Goal: Task Accomplishment & Management: Complete application form

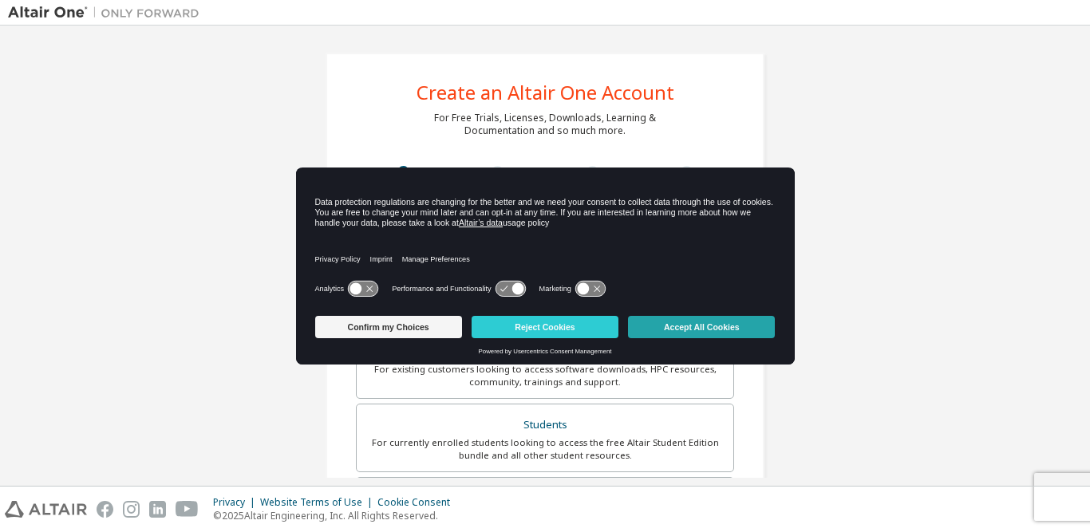
click at [737, 334] on button "Accept All Cookies" at bounding box center [701, 327] width 147 height 22
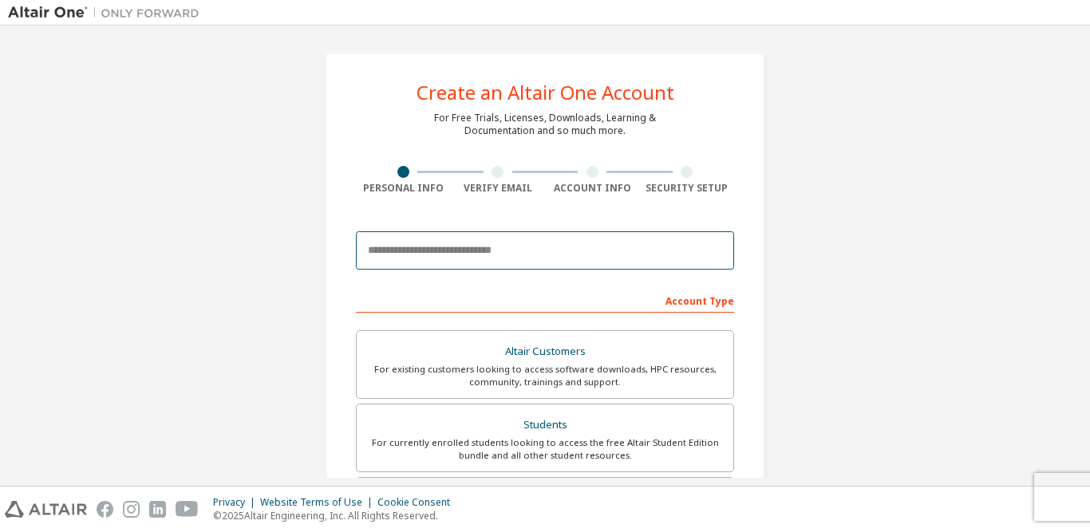
click at [476, 254] on input "email" at bounding box center [545, 250] width 378 height 38
click at [473, 255] on input "email" at bounding box center [545, 250] width 378 height 38
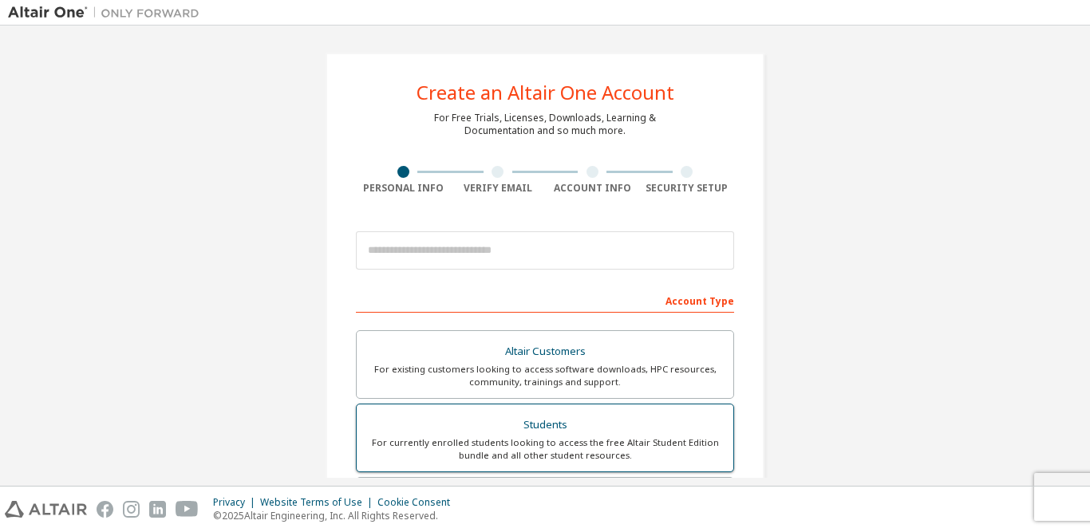
click at [535, 424] on div "Students" at bounding box center [545, 425] width 358 height 22
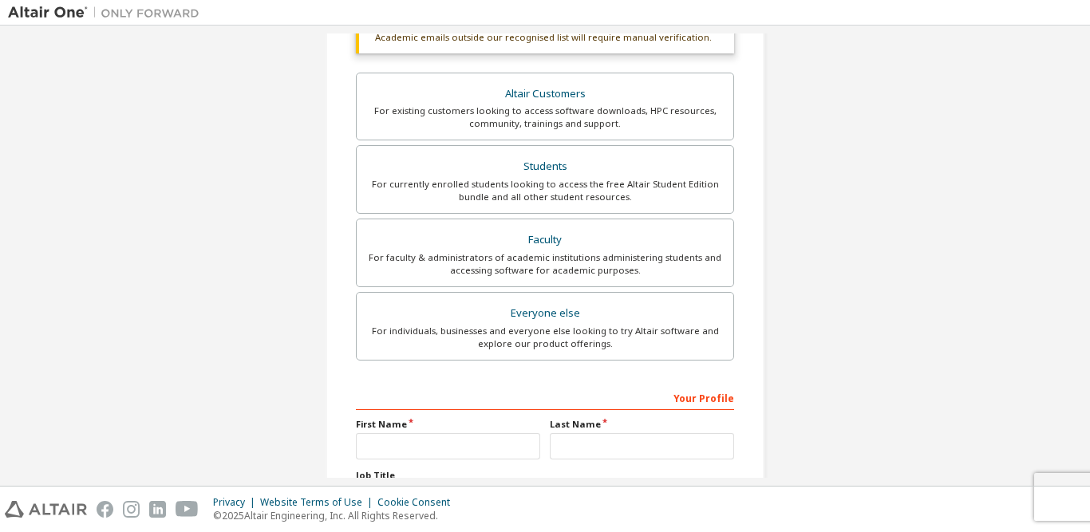
scroll to position [442, 0]
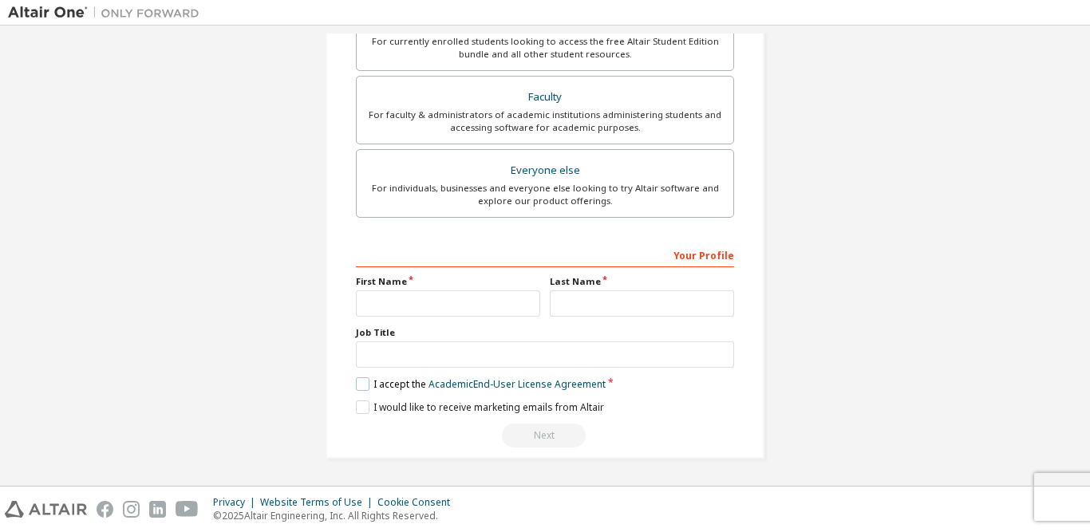
click at [364, 382] on label "I accept the Academic End-User License Agreement" at bounding box center [481, 384] width 250 height 14
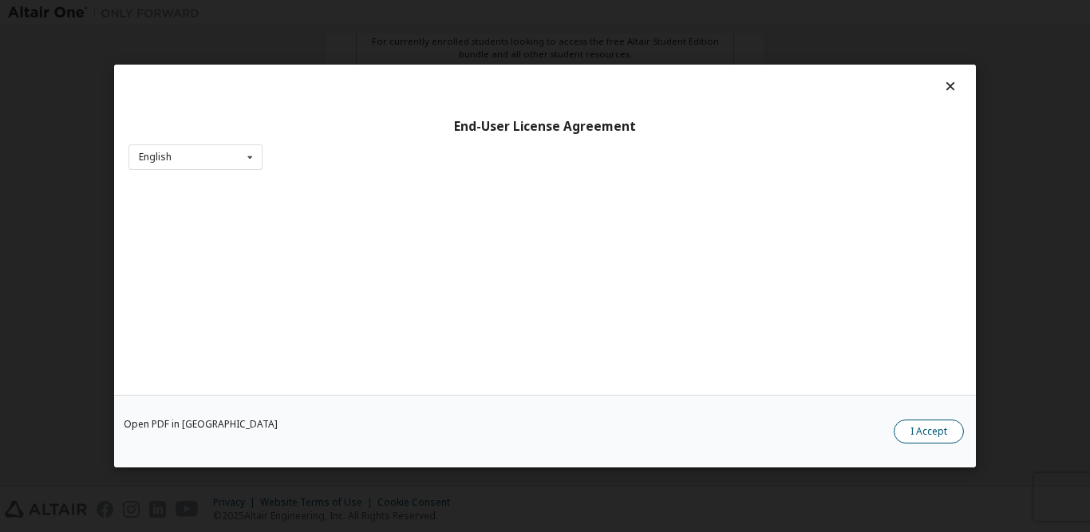
drag, startPoint x: 922, startPoint y: 425, endPoint x: 527, endPoint y: 402, distance: 395.7
click at [921, 426] on button "I Accept" at bounding box center [929, 432] width 70 height 24
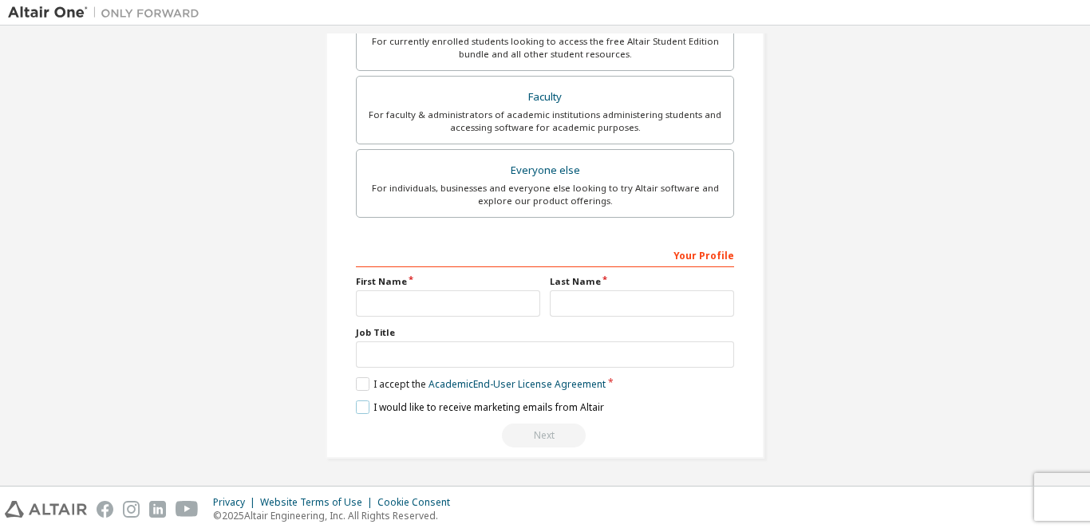
click at [363, 408] on label "I would like to receive marketing emails from Altair" at bounding box center [480, 408] width 248 height 14
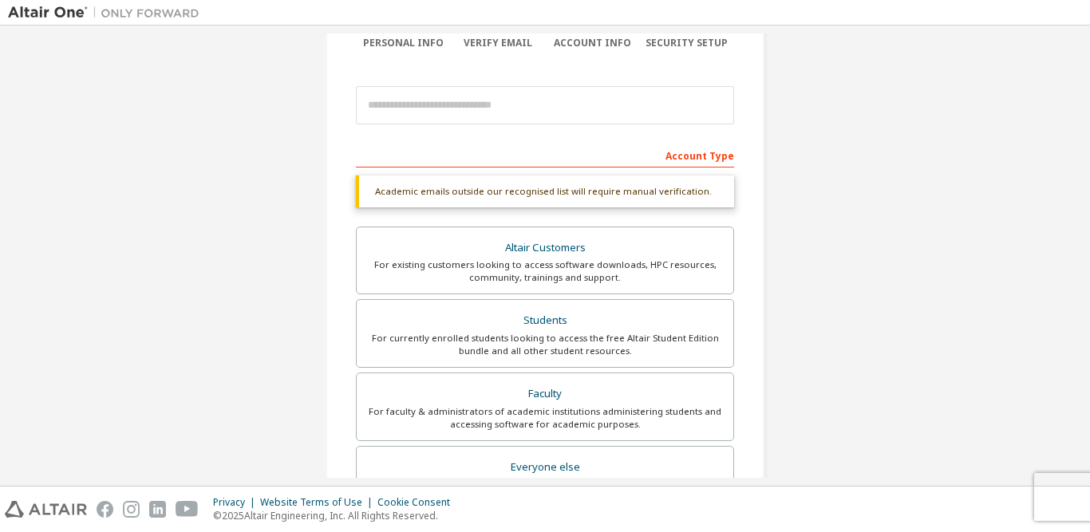
scroll to position [0, 0]
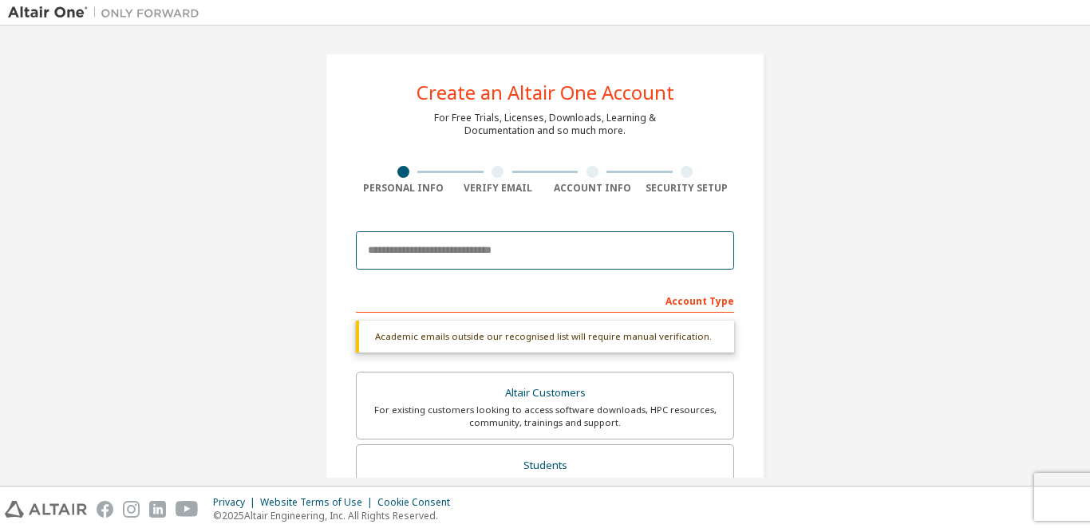
click at [453, 255] on input "email" at bounding box center [545, 250] width 378 height 38
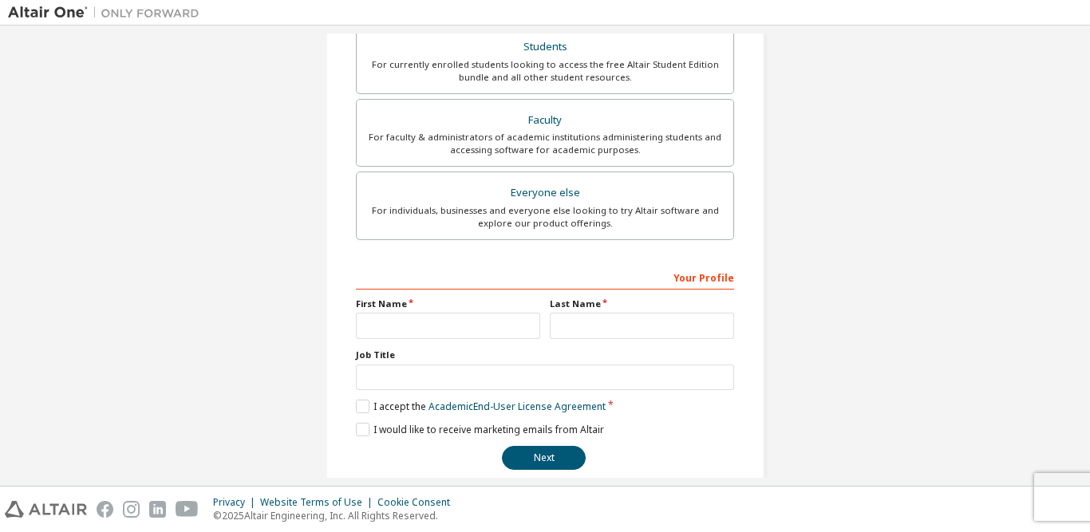
scroll to position [401, 0]
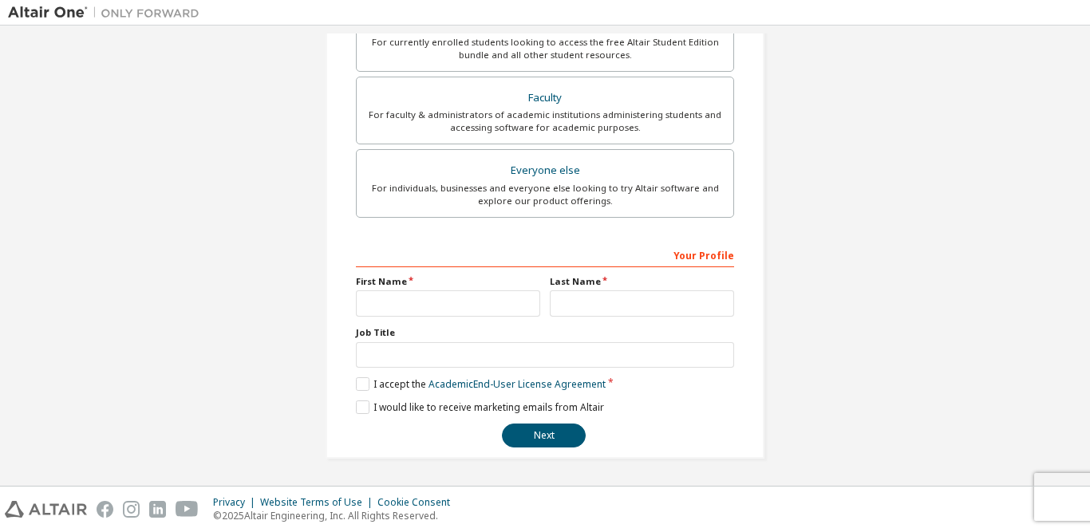
type input "**********"
click at [393, 306] on input "text" at bounding box center [448, 304] width 184 height 26
type input "*"
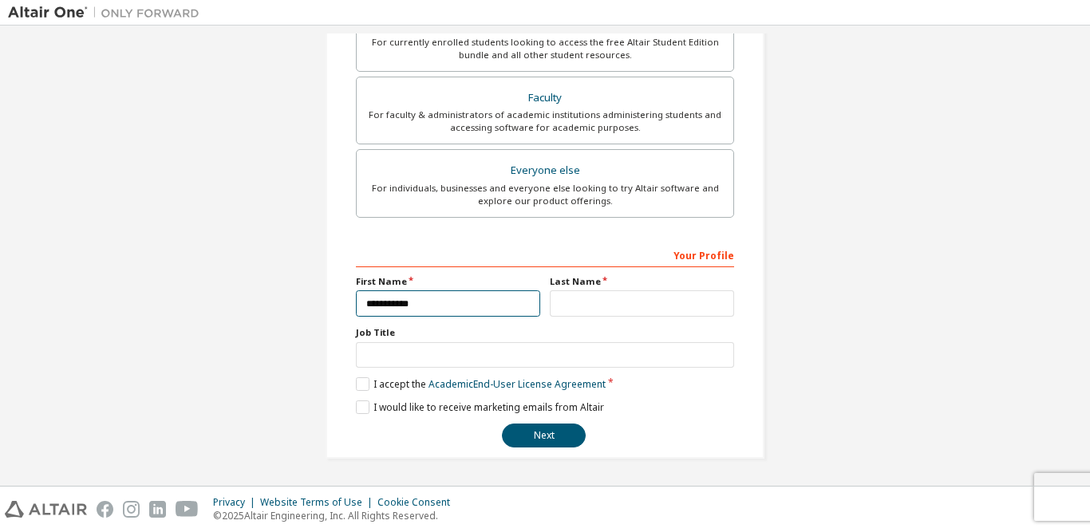
type input "**********"
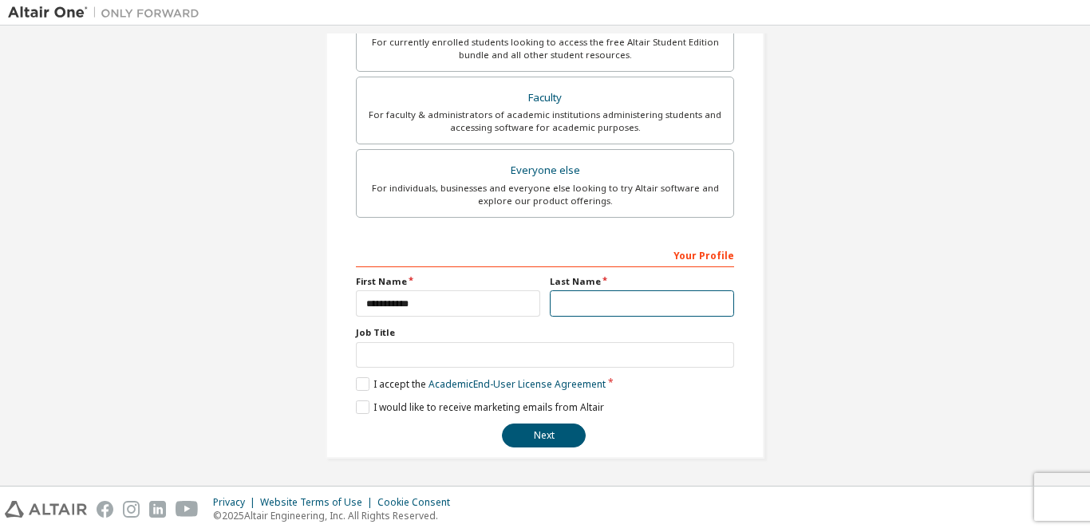
click at [567, 294] on input "text" at bounding box center [642, 304] width 184 height 26
type input "******"
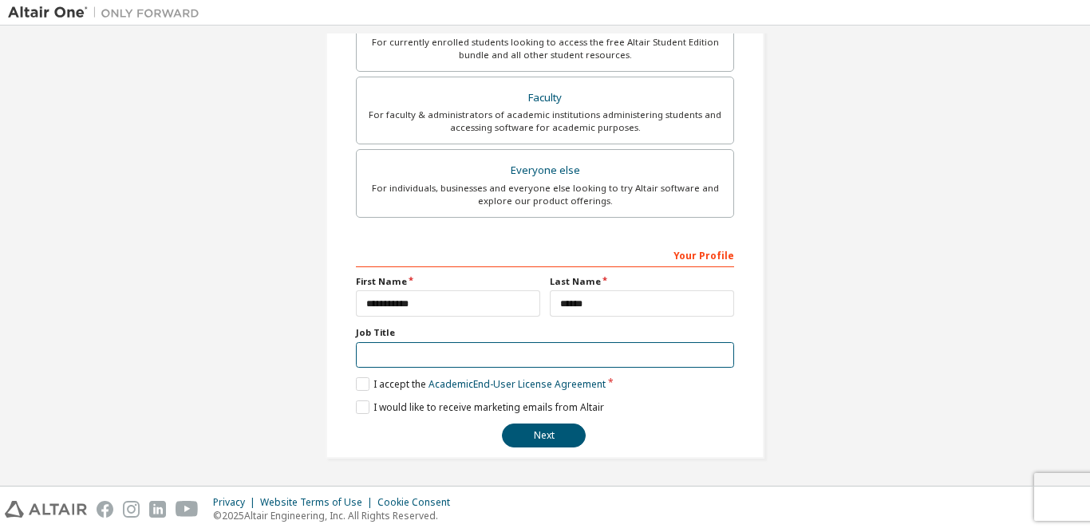
click at [390, 366] on input "text" at bounding box center [545, 355] width 378 height 26
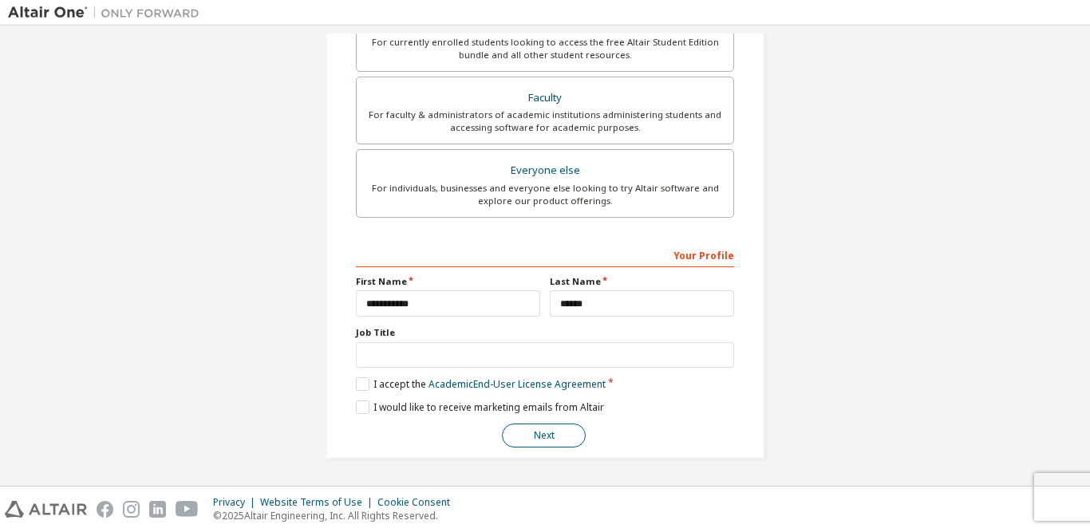
click at [560, 438] on button "Next" at bounding box center [544, 436] width 84 height 24
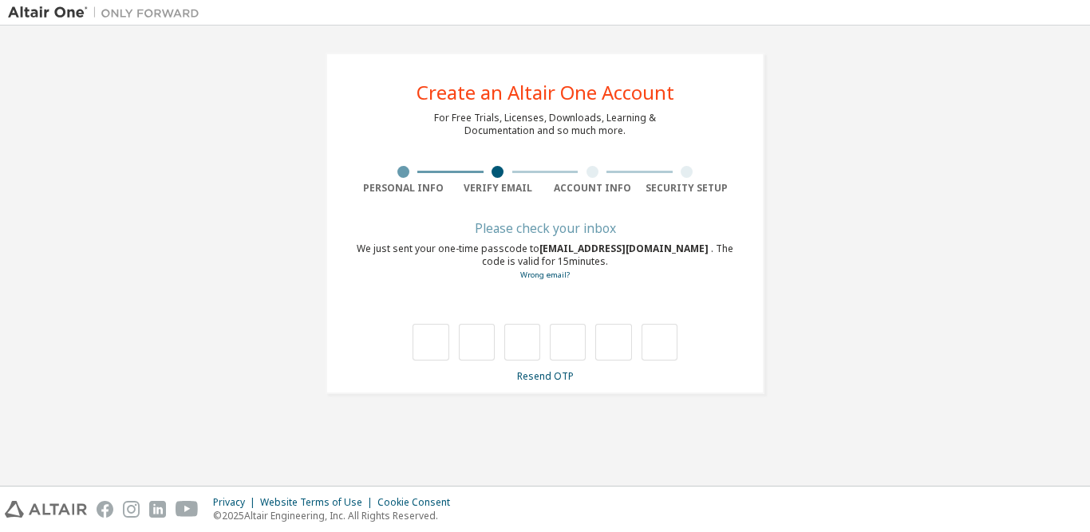
scroll to position [0, 0]
type input "*"
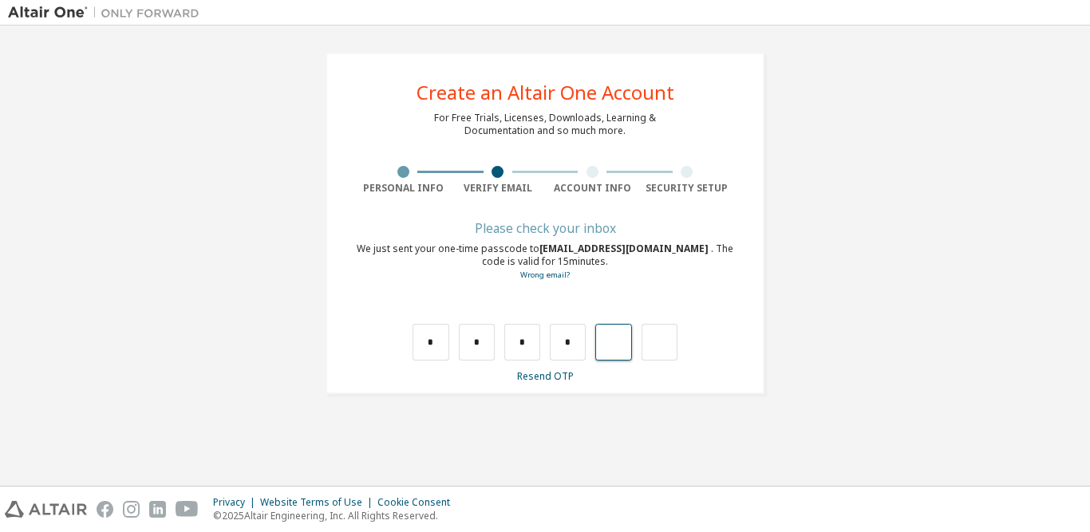
type input "*"
